Goal: Navigation & Orientation: Find specific page/section

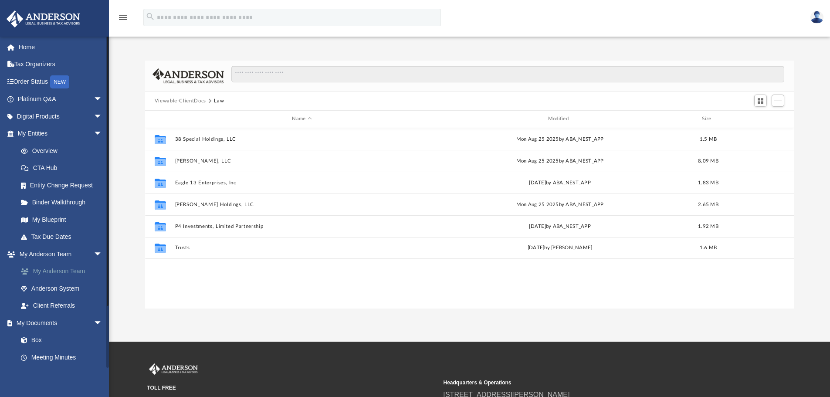
scroll to position [192, 642]
click at [66, 270] on link "My Anderson Team" at bounding box center [63, 271] width 103 height 17
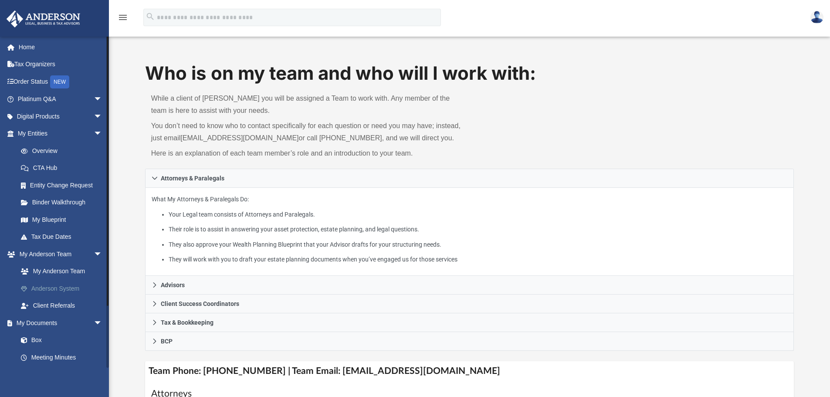
click at [67, 286] on link "Anderson System" at bounding box center [63, 288] width 103 height 17
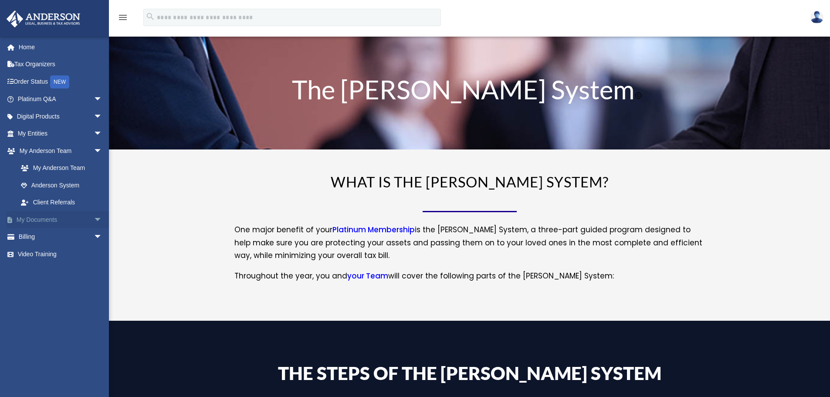
click at [94, 220] on span "arrow_drop_down" at bounding box center [102, 220] width 17 height 18
click at [38, 215] on link "My Documents arrow_drop_up" at bounding box center [60, 219] width 109 height 17
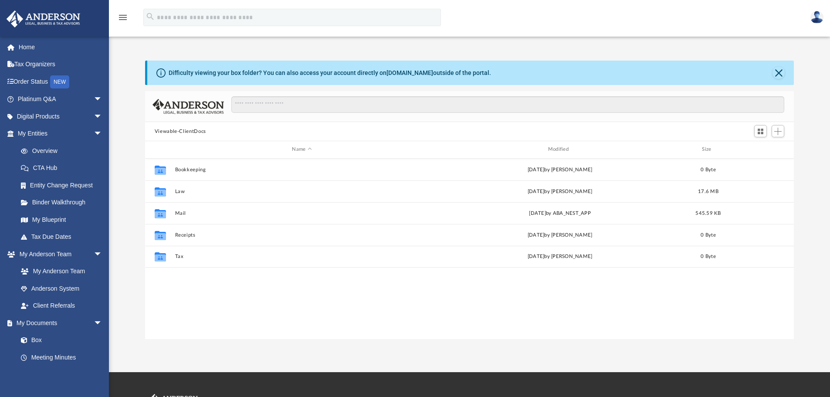
scroll to position [192, 642]
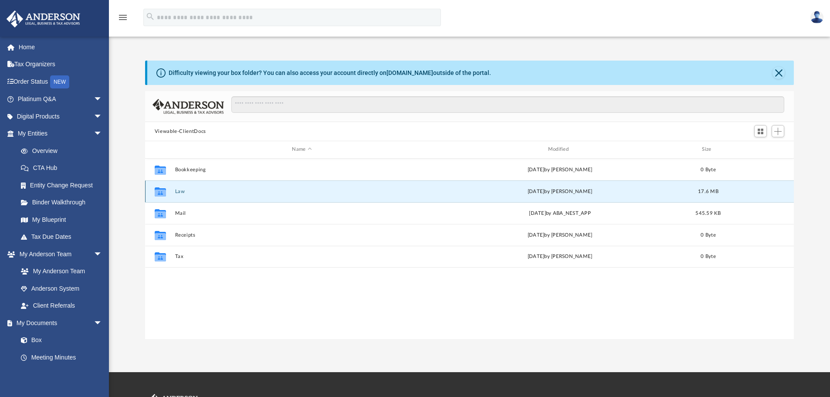
click at [178, 190] on button "Law" at bounding box center [302, 192] width 254 height 6
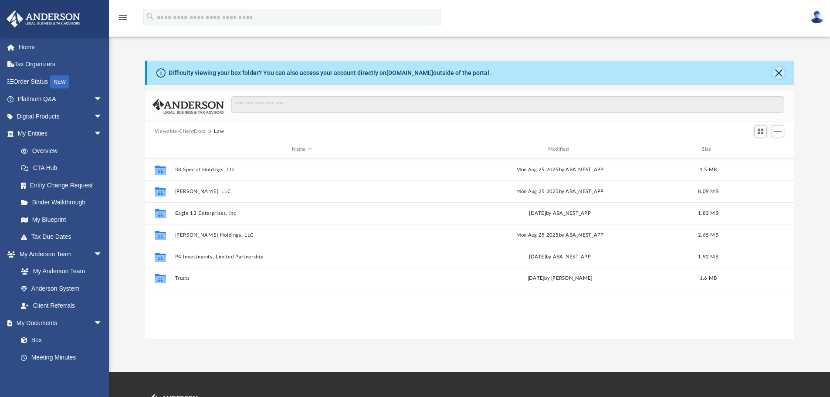
click at [777, 71] on button "Close" at bounding box center [778, 73] width 12 height 12
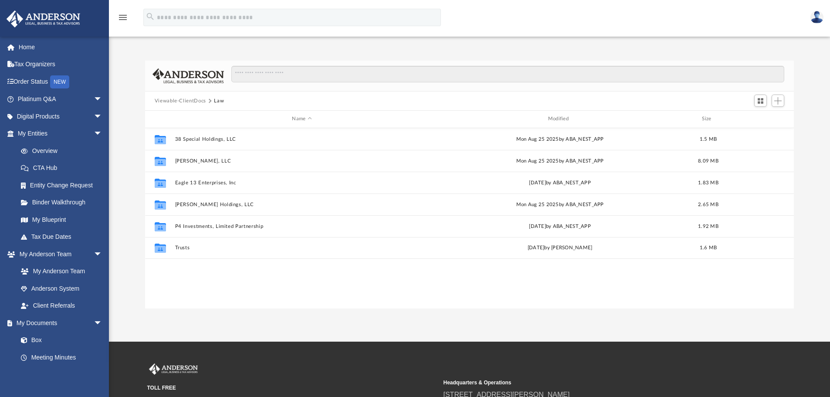
click at [34, 15] on img at bounding box center [43, 18] width 79 height 17
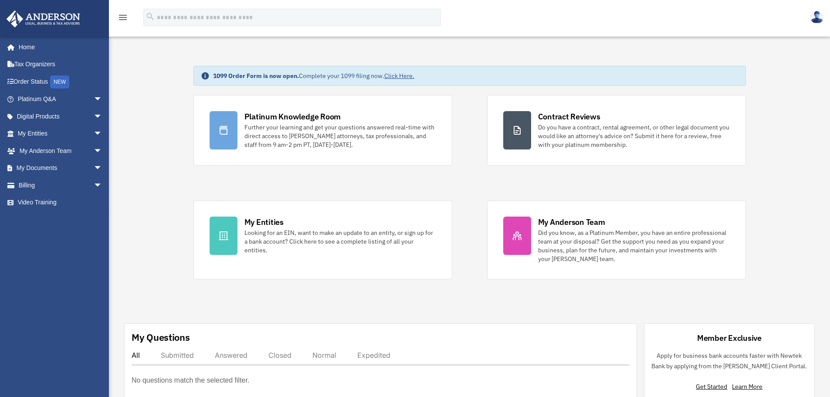
click at [814, 15] on img at bounding box center [816, 17] width 13 height 13
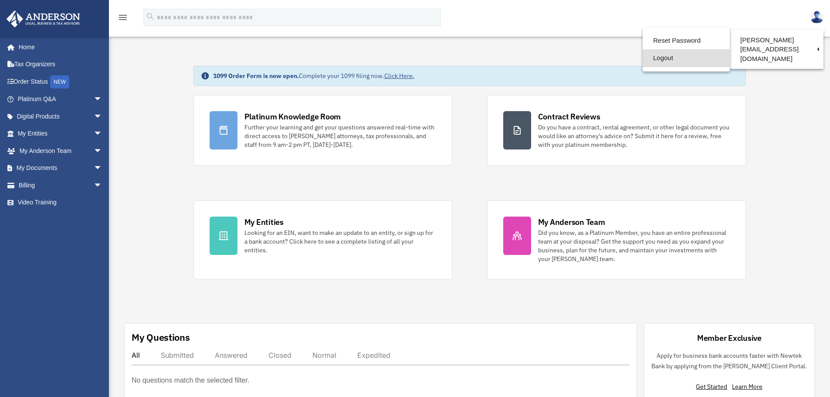
click at [654, 59] on link "Logout" at bounding box center [686, 58] width 87 height 18
